Goal: Transaction & Acquisition: Purchase product/service

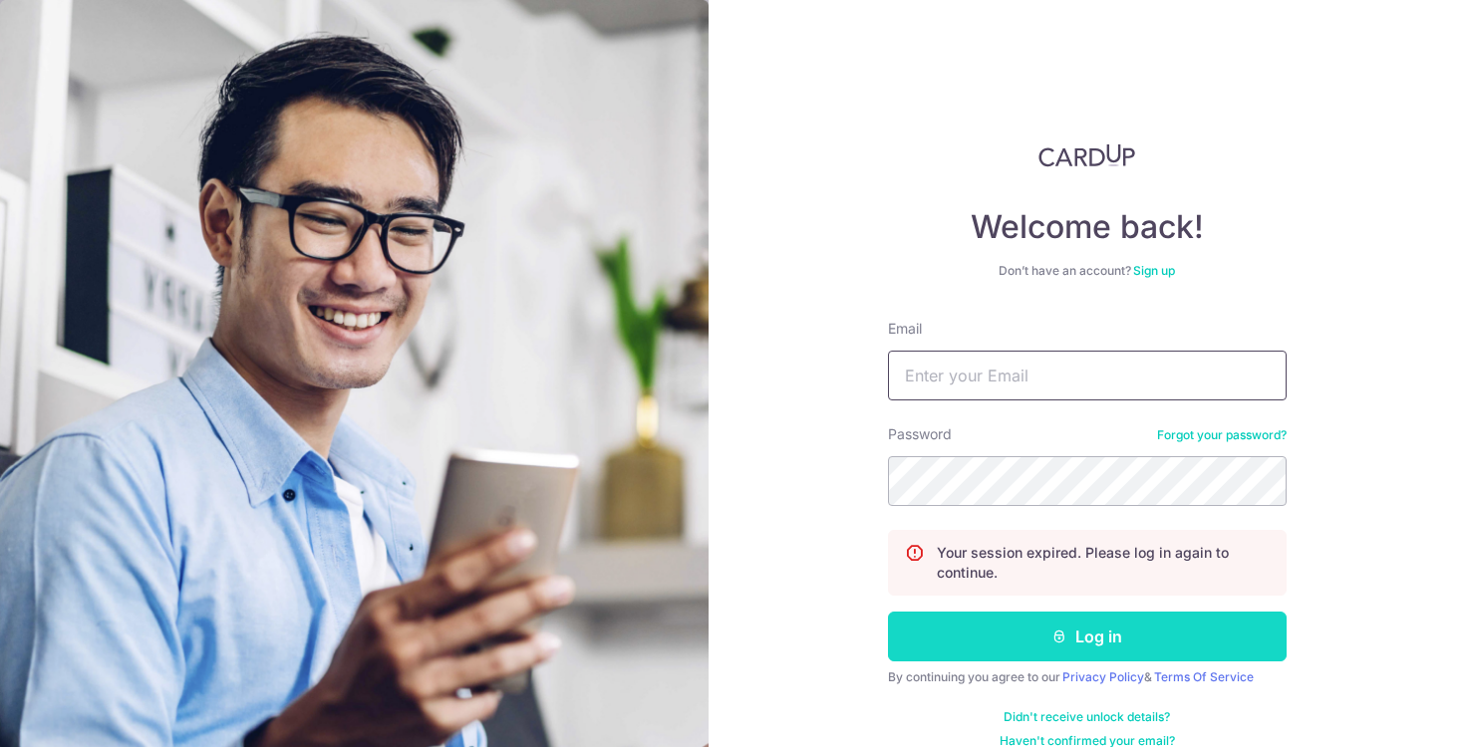
type input "phipps.cr@gmail.com"
click at [1096, 635] on button "Log in" at bounding box center [1087, 637] width 399 height 50
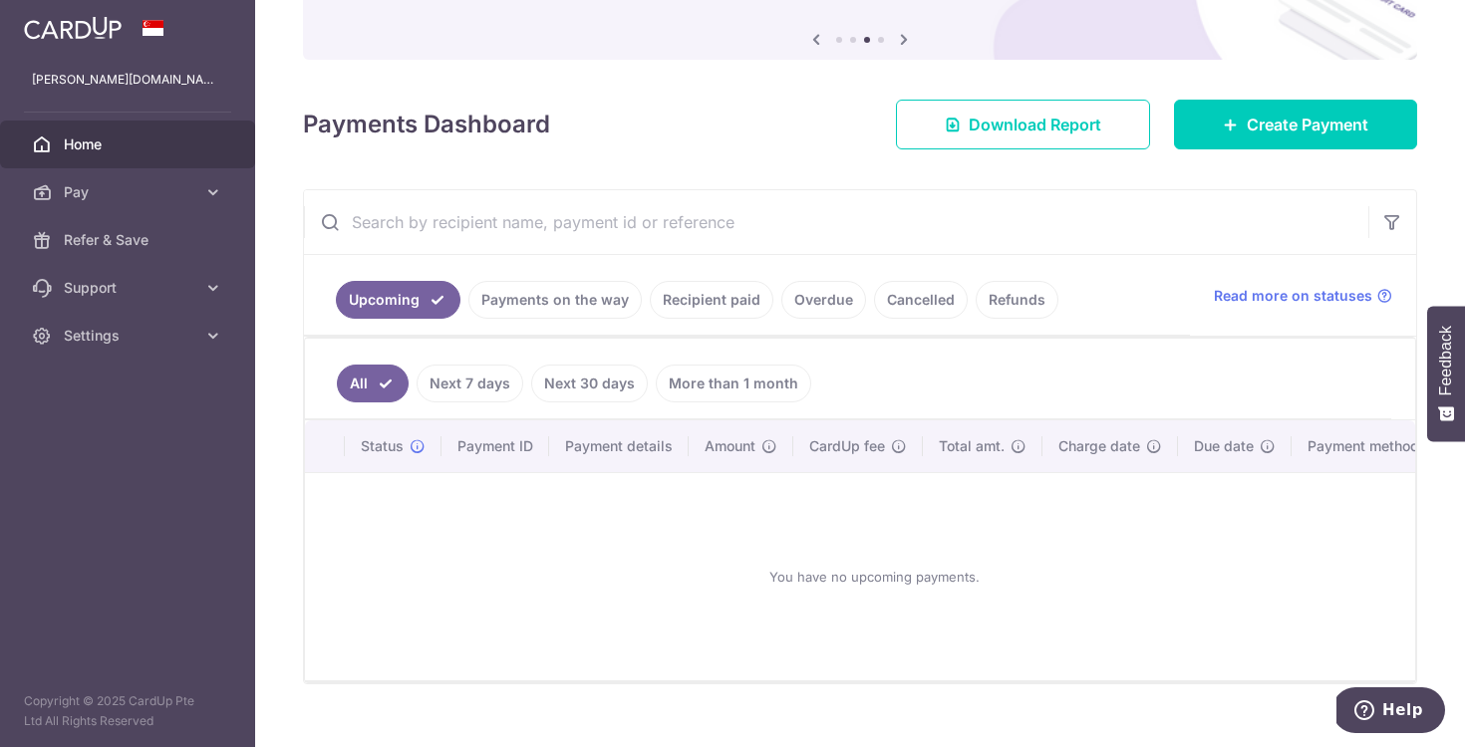
scroll to position [215, 0]
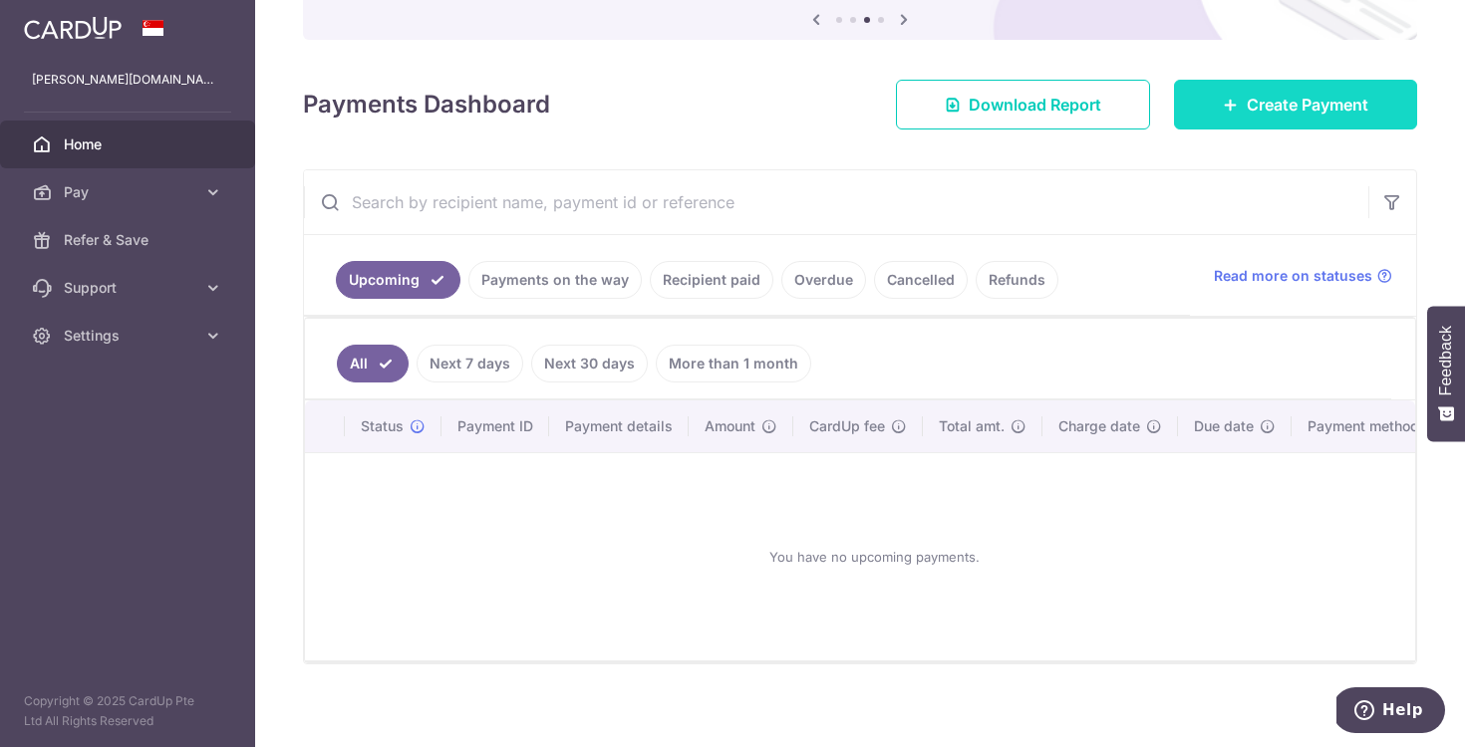
click at [1247, 107] on span "Create Payment" at bounding box center [1308, 105] width 122 height 24
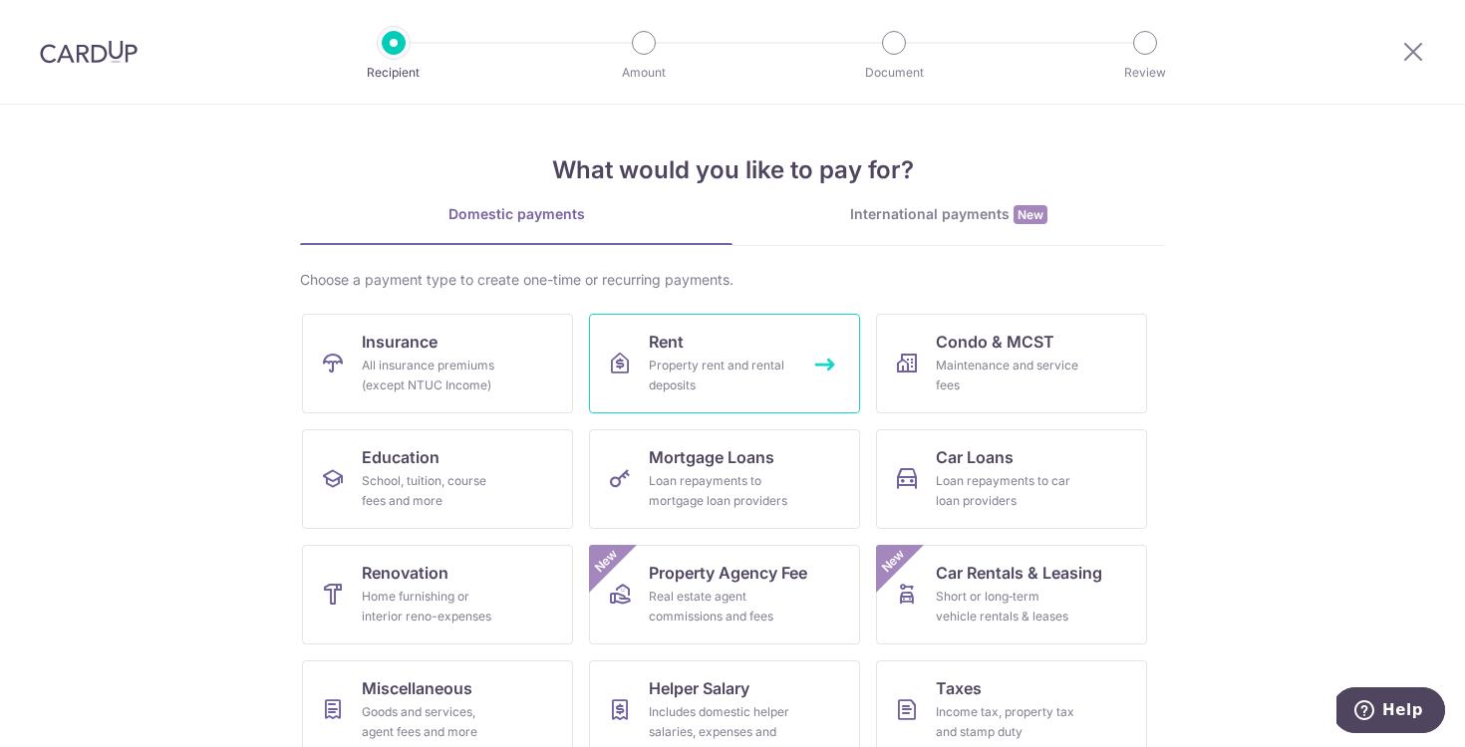
click at [702, 372] on div "Property rent and rental deposits" at bounding box center [721, 376] width 144 height 40
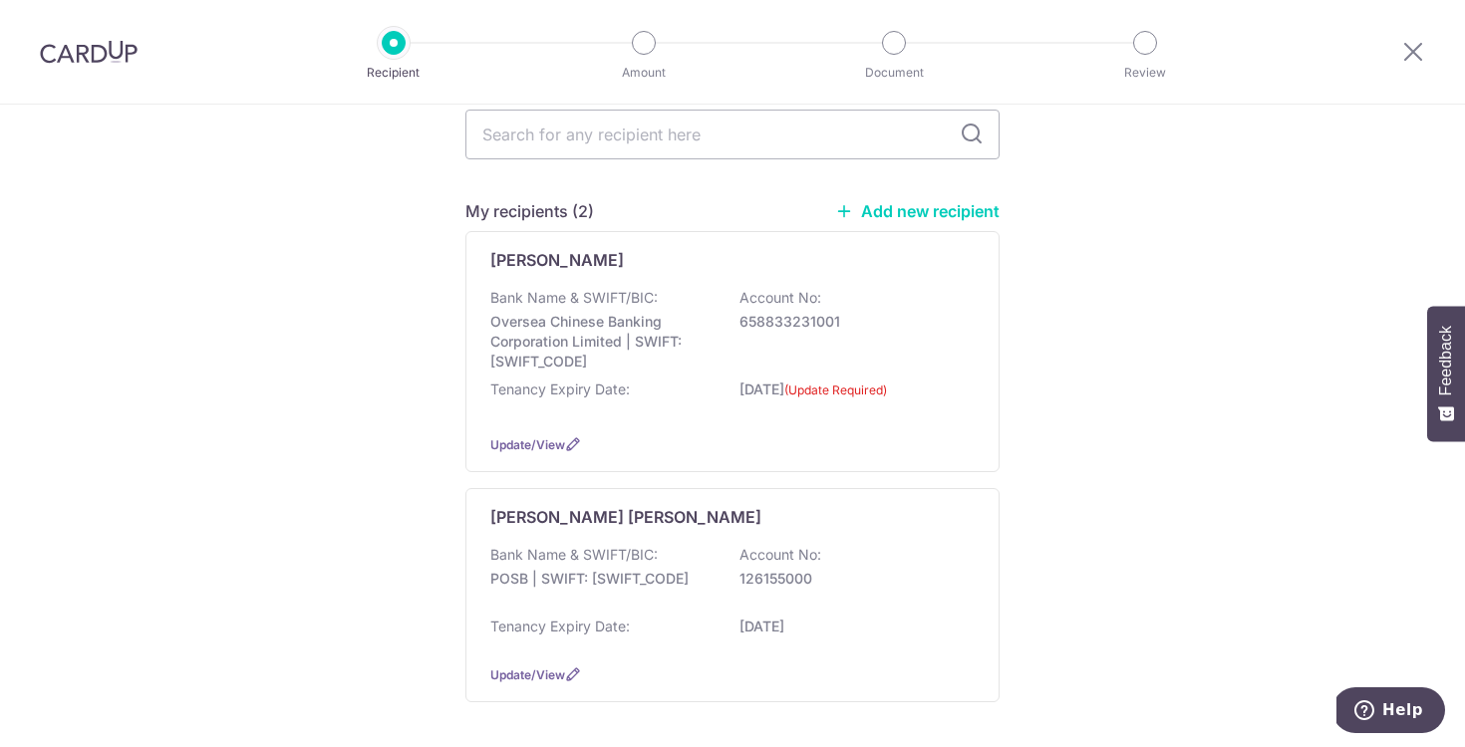
scroll to position [244, 0]
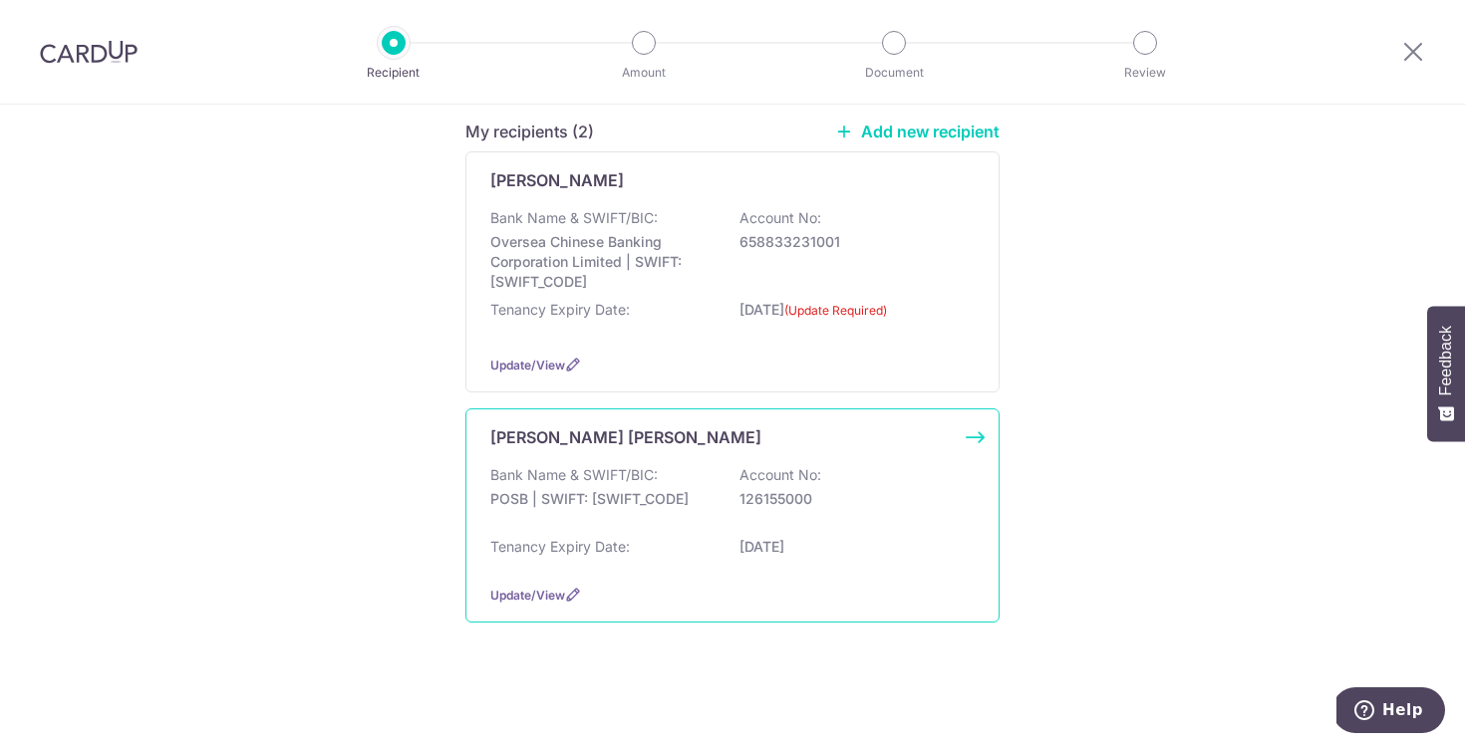
click at [680, 537] on div "Tenancy Expiry Date: 09/07/2027" at bounding box center [732, 553] width 484 height 32
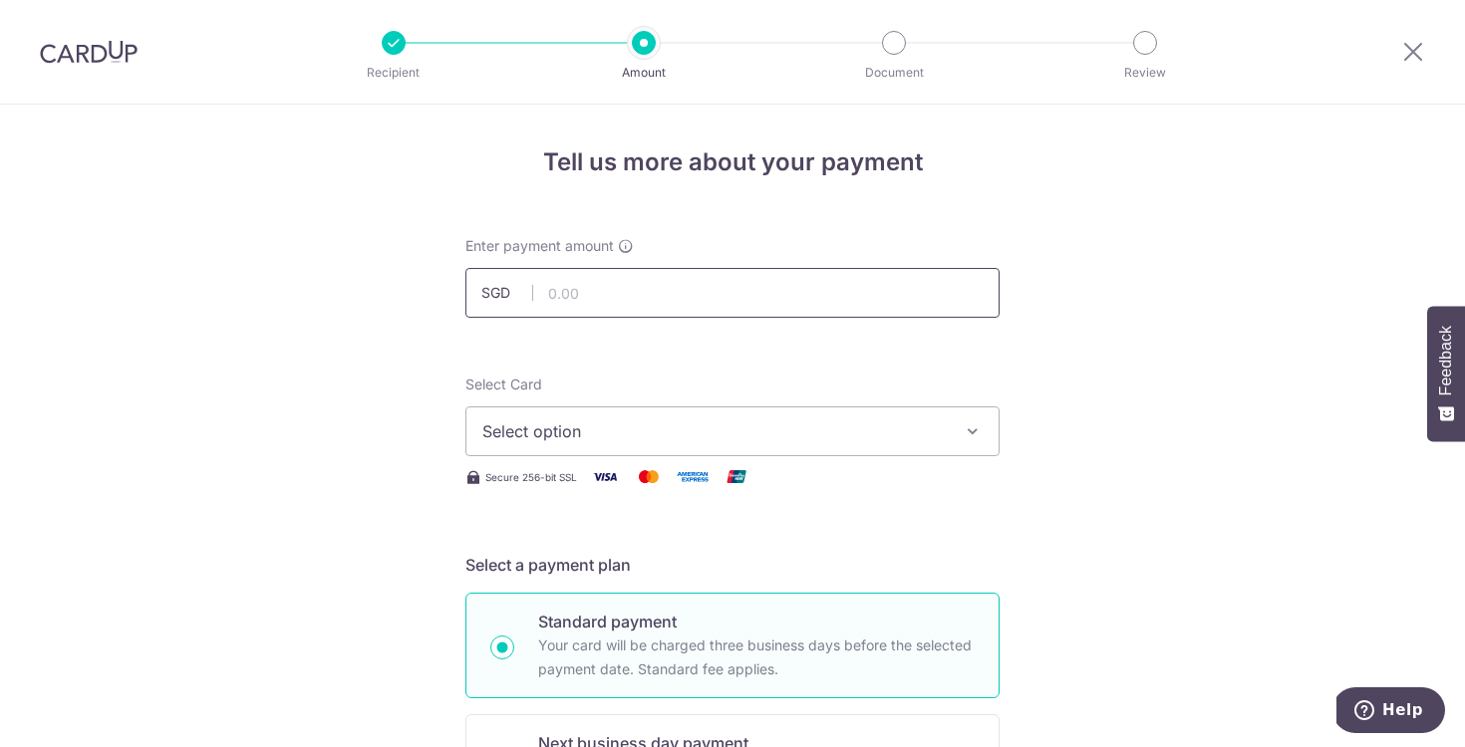
click at [598, 293] on input "text" at bounding box center [732, 293] width 534 height 50
type input "4,500.00"
click at [687, 420] on span "Select option" at bounding box center [714, 432] width 464 height 24
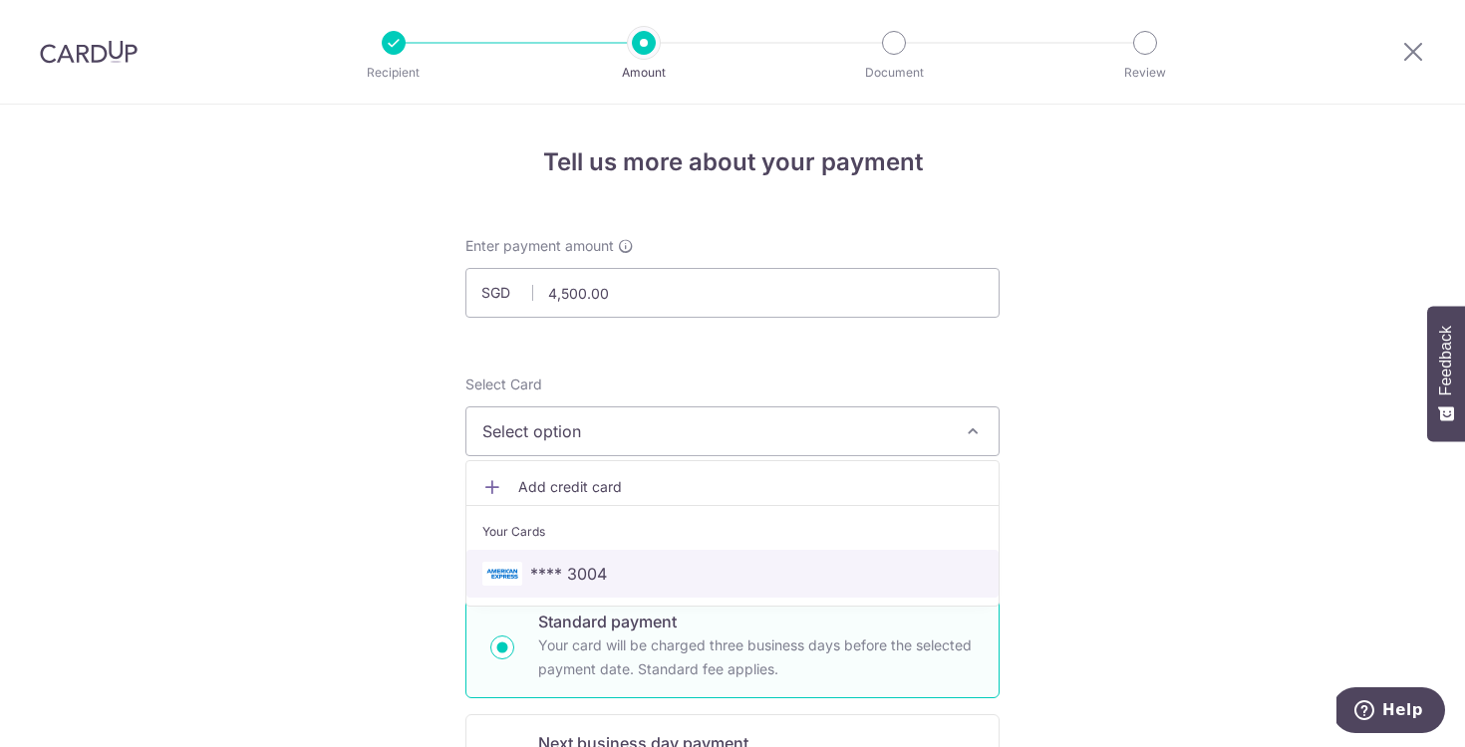
click at [622, 577] on span "**** 3004" at bounding box center [732, 574] width 500 height 24
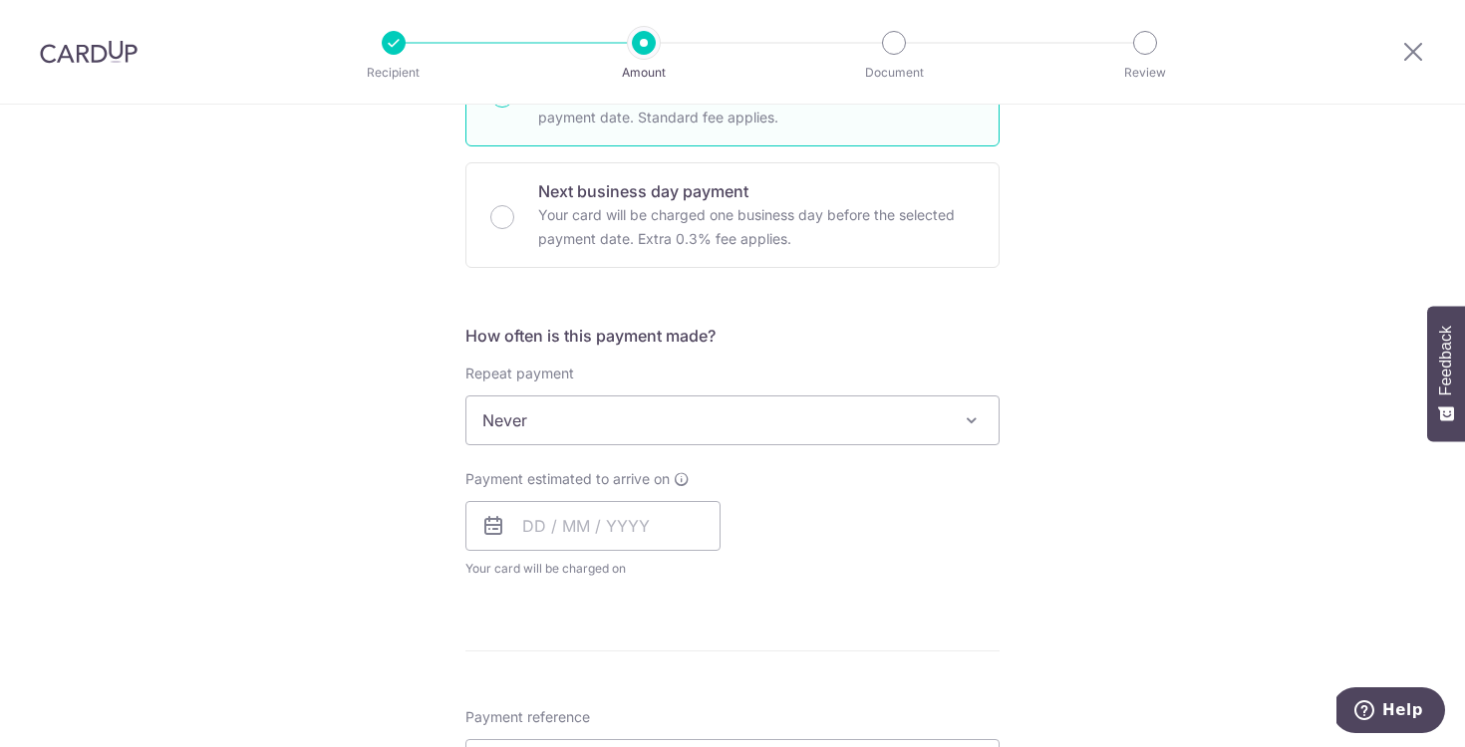
scroll to position [601, 0]
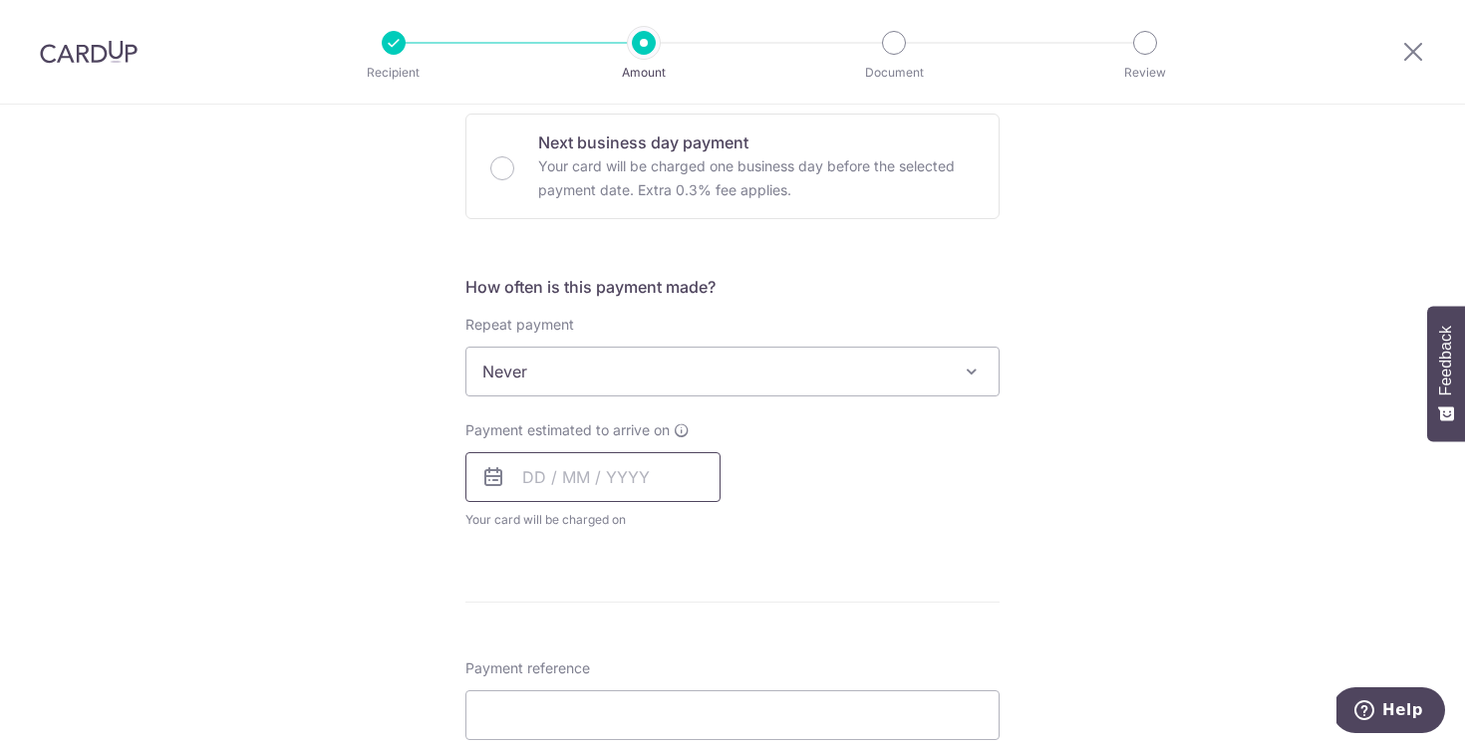
click at [659, 475] on input "text" at bounding box center [592, 477] width 255 height 50
click at [615, 660] on link "10" at bounding box center [626, 659] width 32 height 32
type input "10/09/2025"
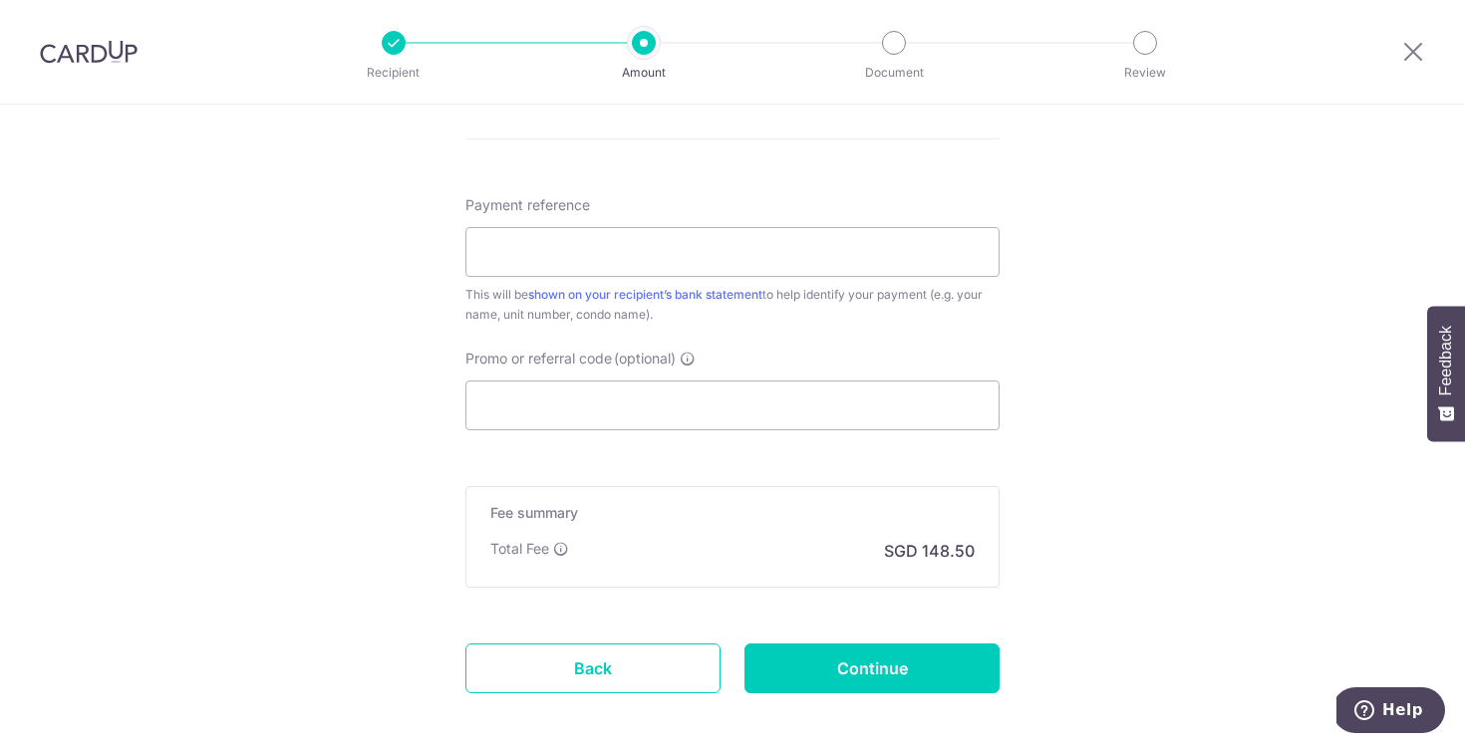
scroll to position [1154, 0]
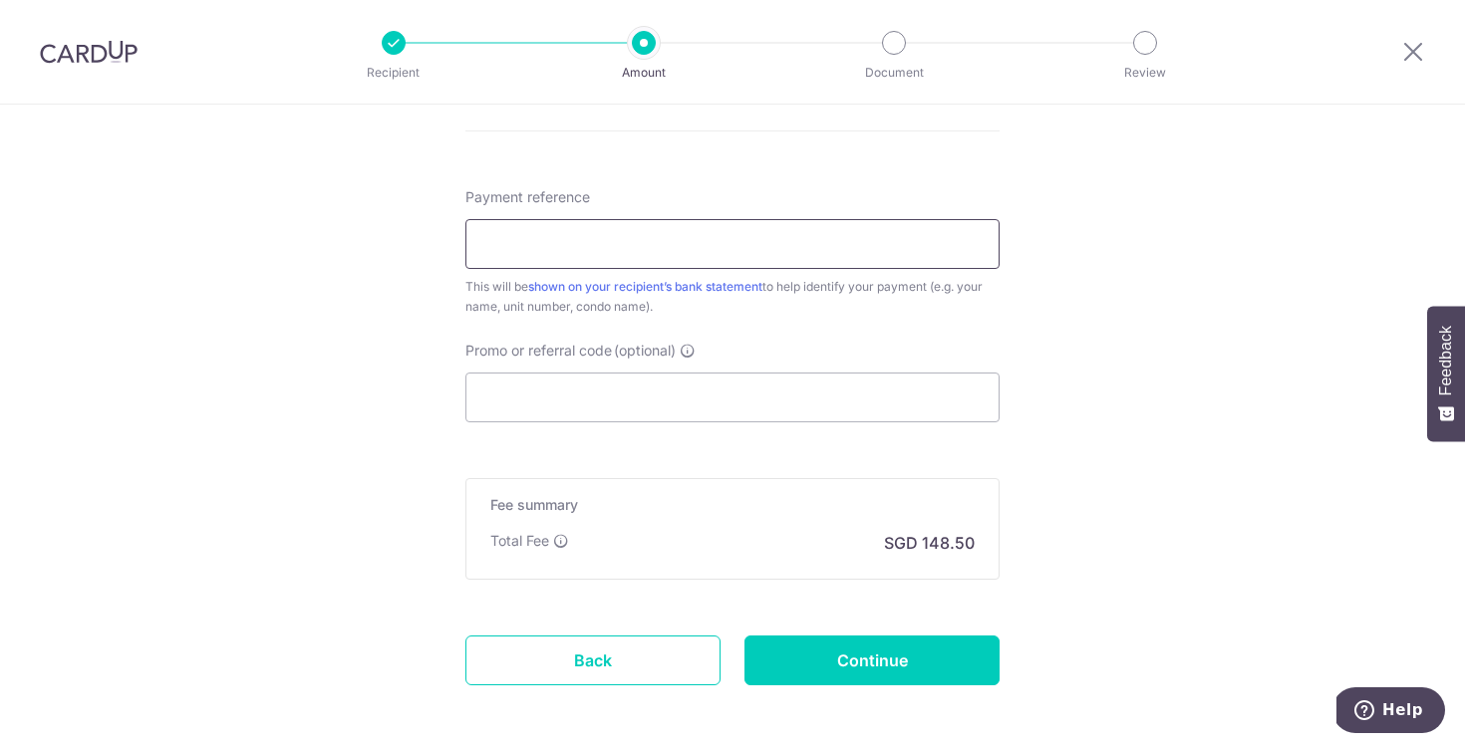
click at [746, 247] on input "Payment reference" at bounding box center [732, 244] width 534 height 50
drag, startPoint x: 672, startPoint y: 255, endPoint x: 588, endPoint y: 247, distance: 84.1
click at [588, 247] on input "5 Holland Hill Deposit" at bounding box center [732, 244] width 534 height 50
type input "5 Holland Hill Rent"
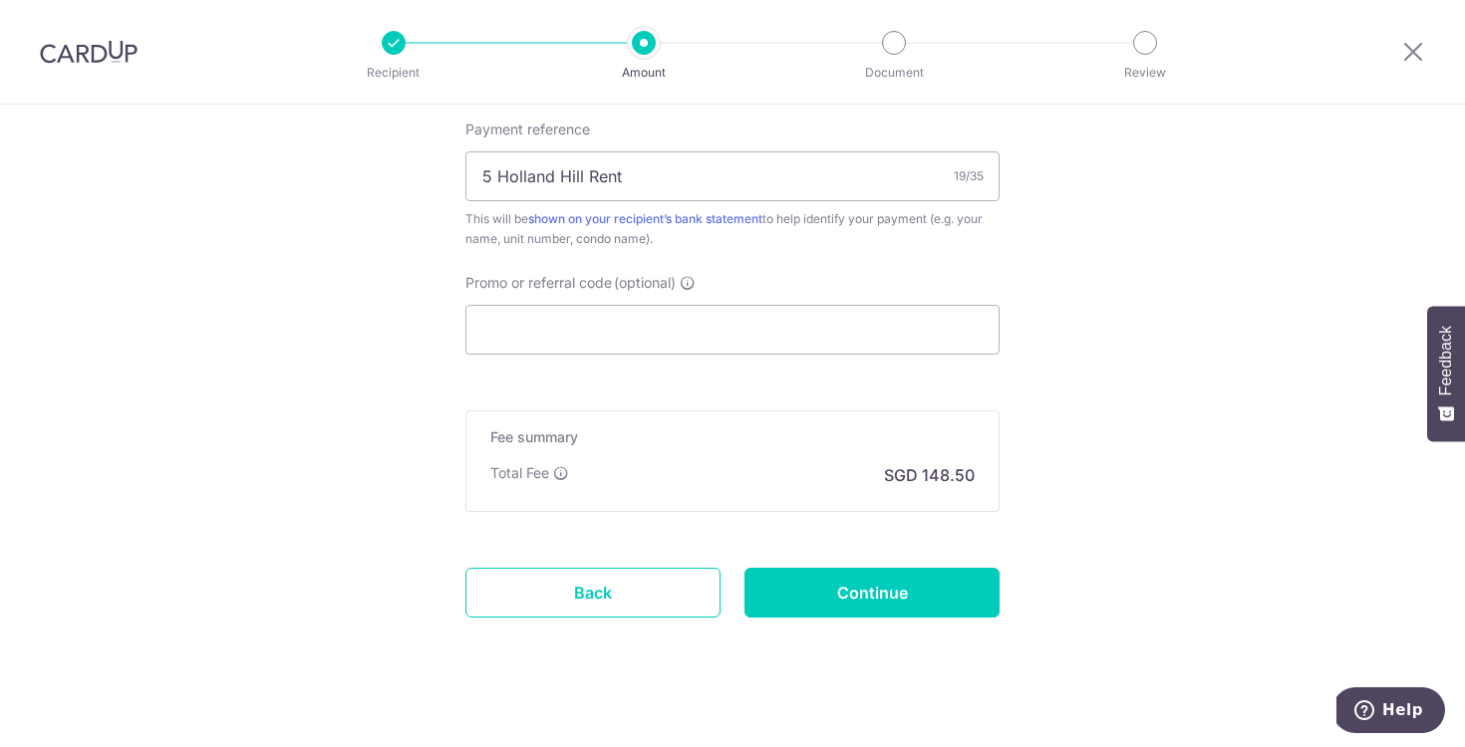
scroll to position [1242, 0]
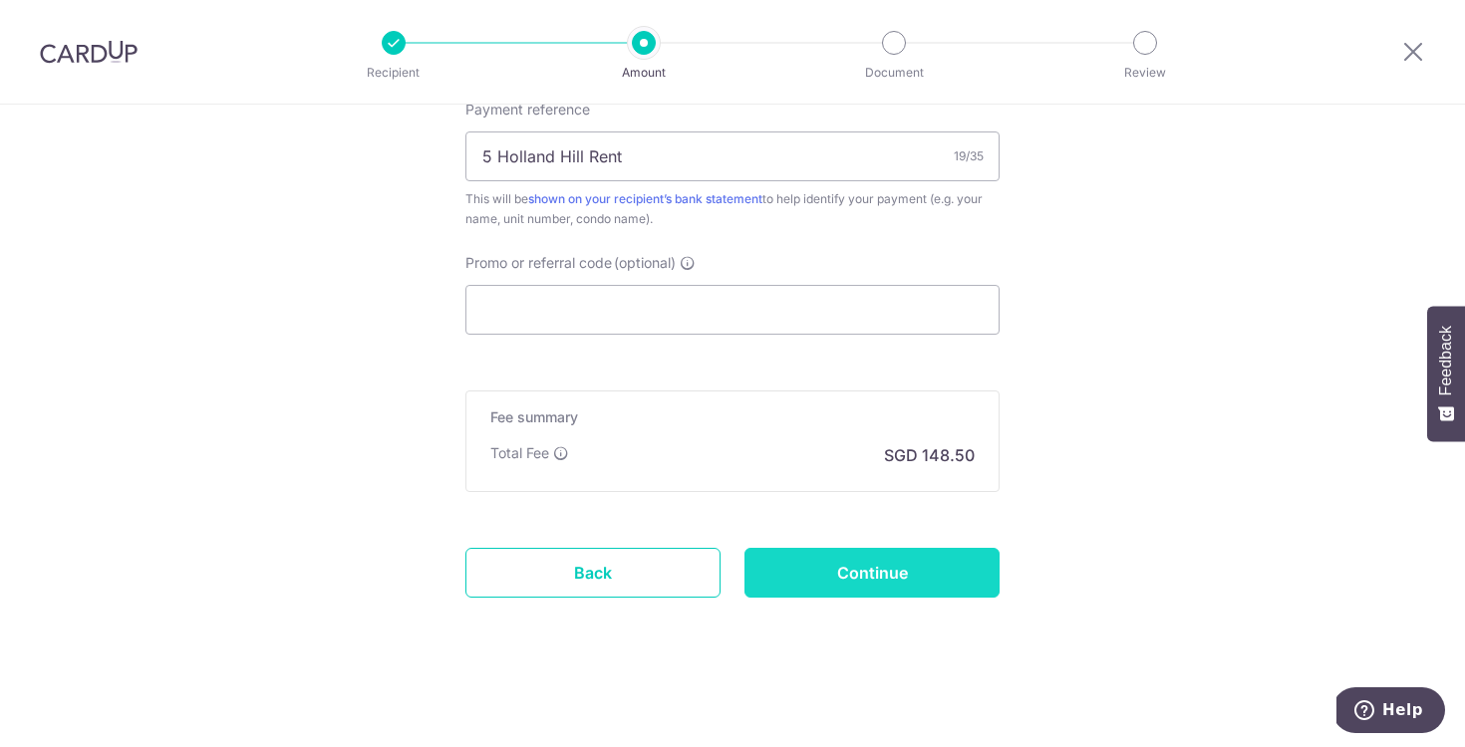
click at [897, 571] on input "Continue" at bounding box center [871, 573] width 255 height 50
type input "Create Schedule"
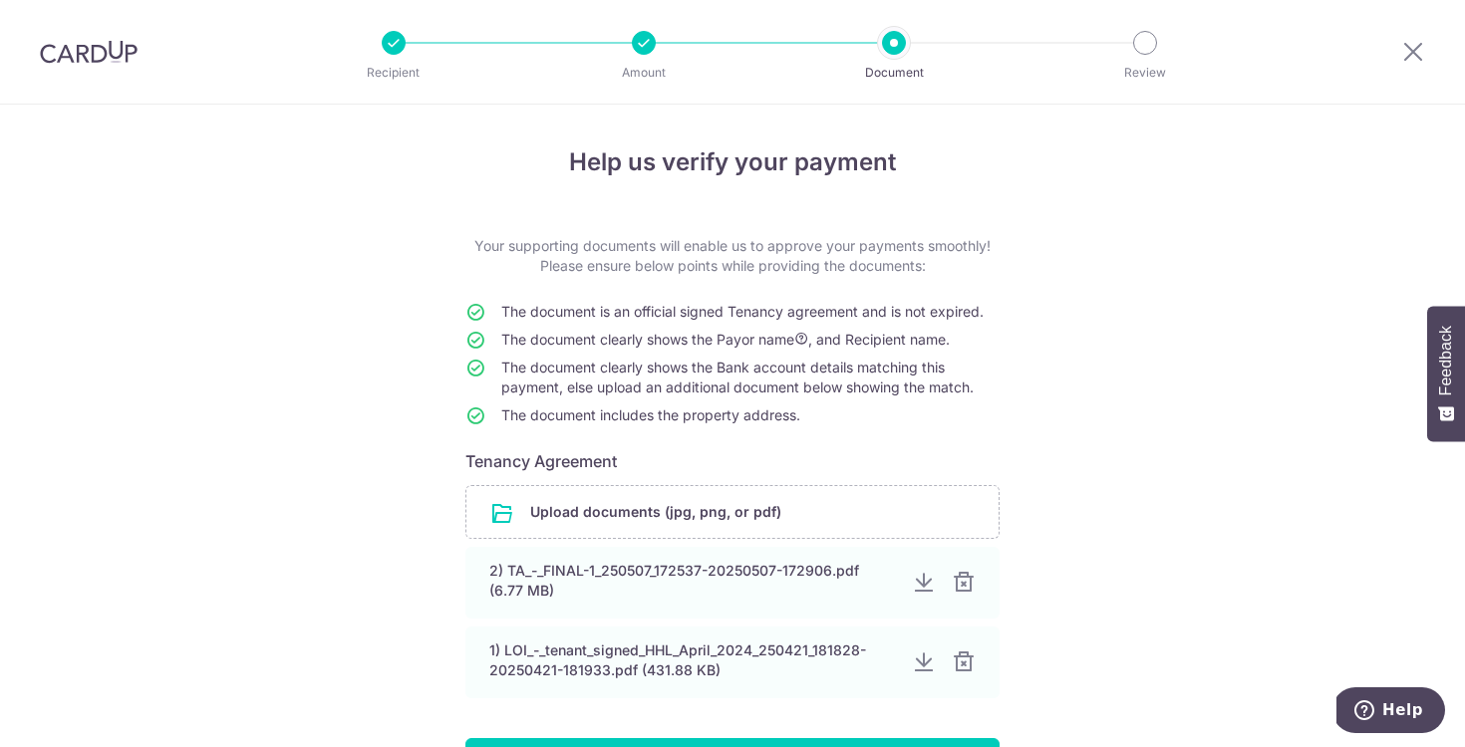
scroll to position [148, 0]
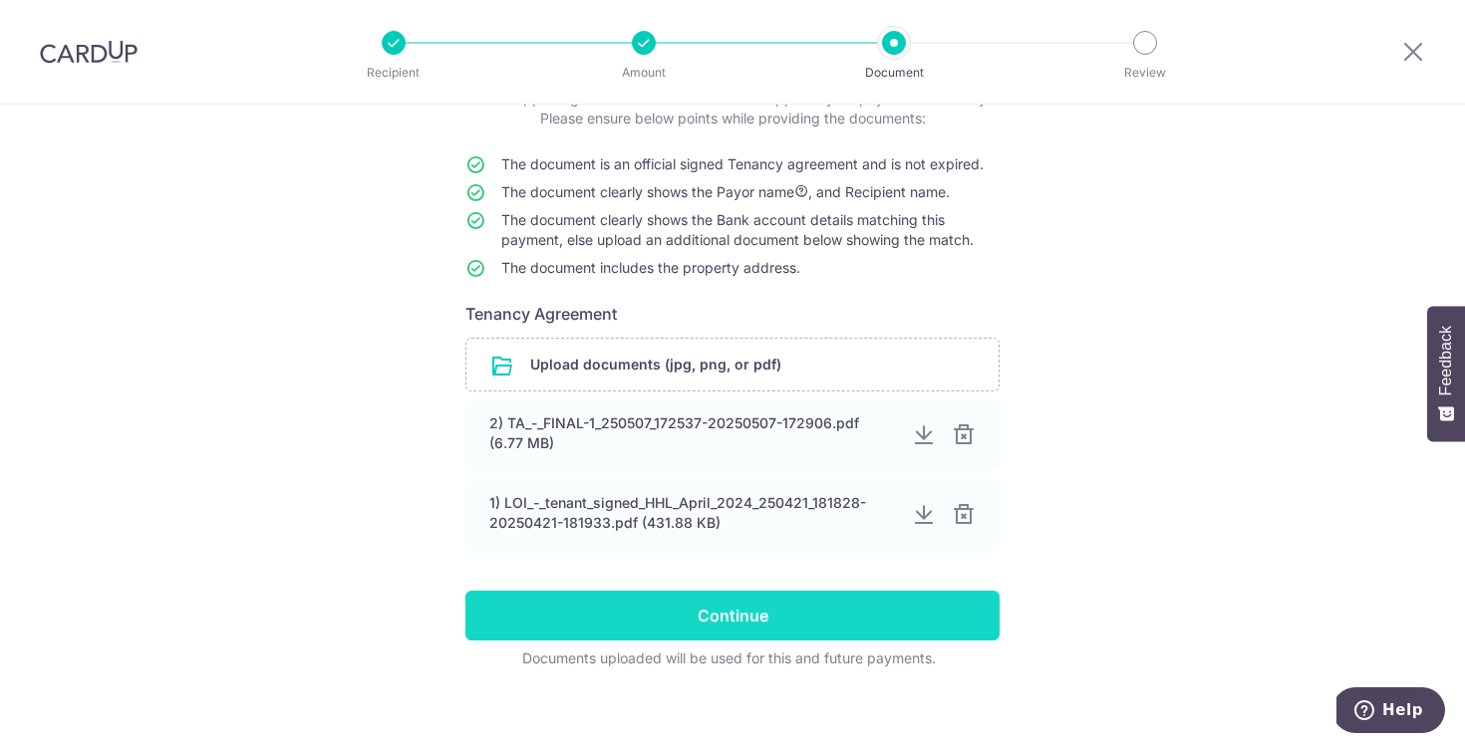
click at [834, 635] on input "Continue" at bounding box center [732, 616] width 534 height 50
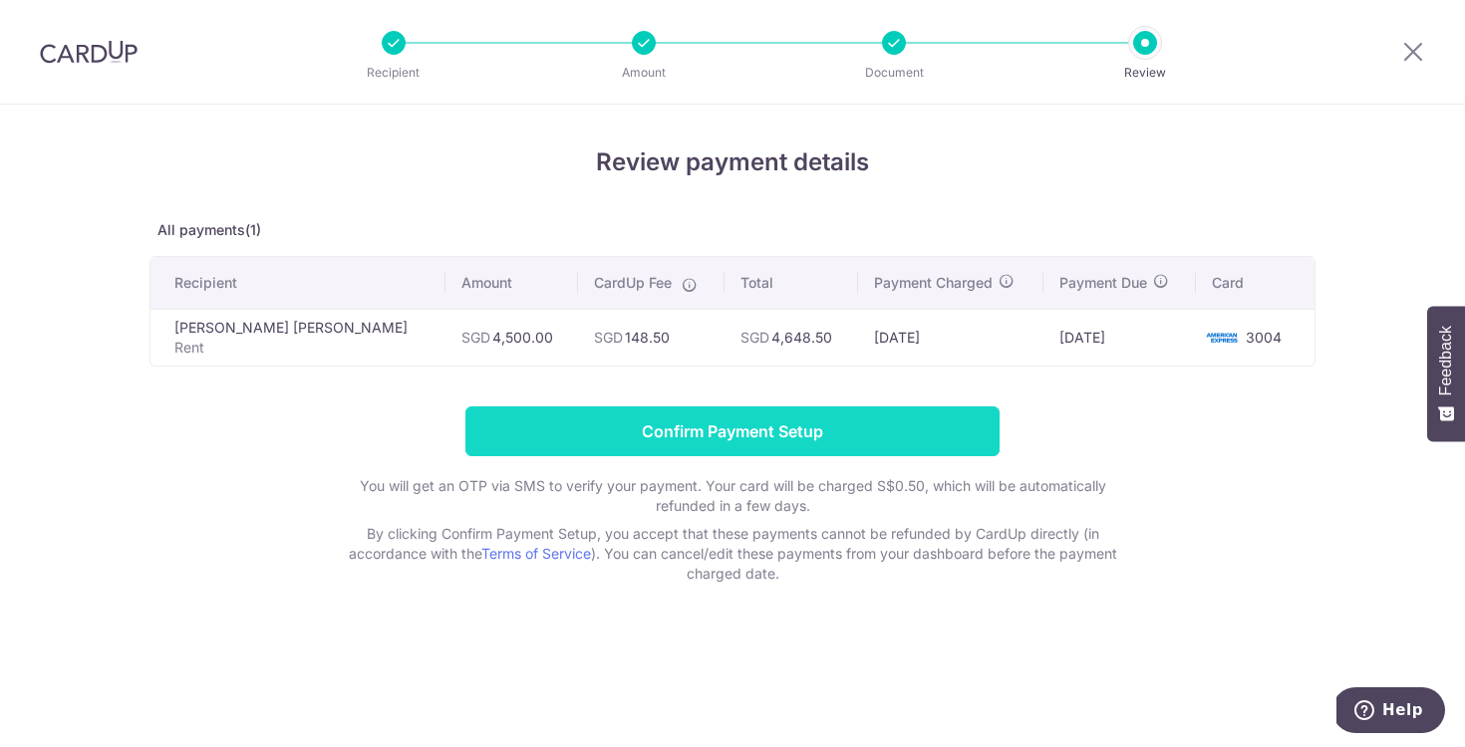
click at [771, 424] on input "Confirm Payment Setup" at bounding box center [732, 432] width 534 height 50
